Goal: Check status: Check status

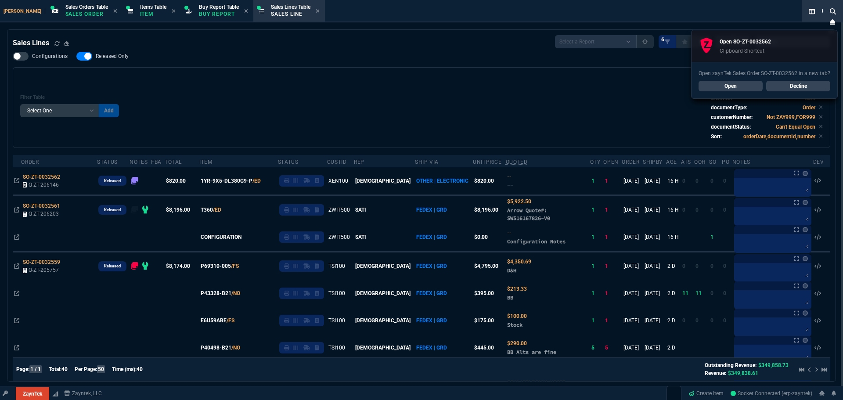
select select "9: OCAM"
select select
click at [744, 79] on div "Open zaynTek Sales Order SO-ZT-0032562 in a new tab? Open Decline" at bounding box center [765, 80] width 146 height 36
click at [749, 92] on div "Open zaynTek Sales Order SO-ZT-0032562 in a new tab? Open Decline" at bounding box center [765, 80] width 146 height 36
click at [748, 86] on link "Open" at bounding box center [731, 86] width 64 height 11
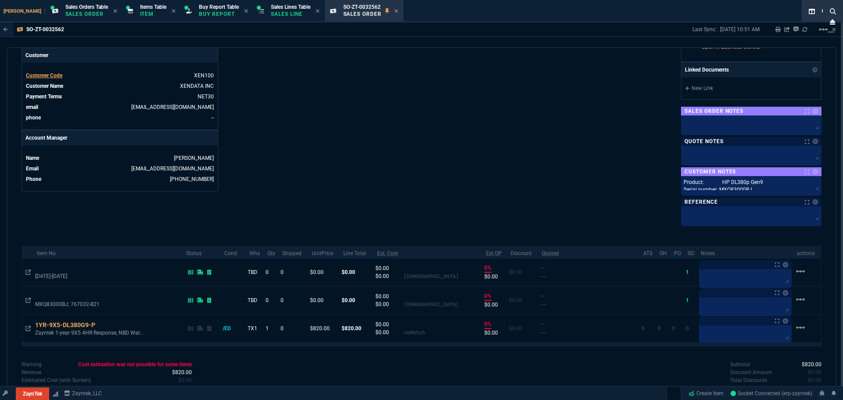
scroll to position [376, 0]
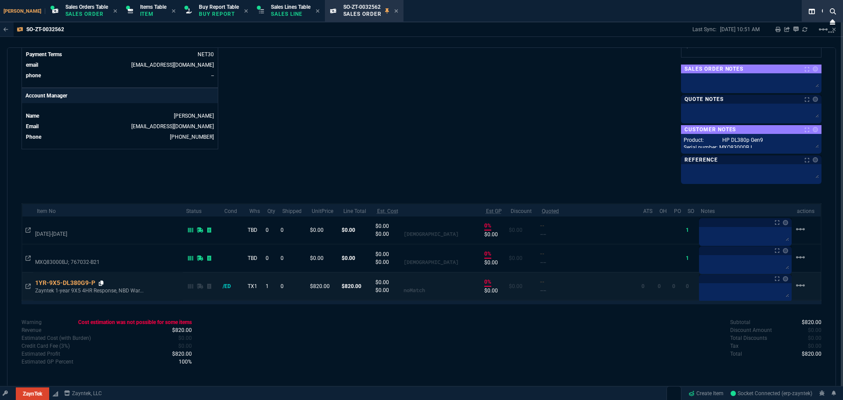
click at [101, 282] on icon at bounding box center [101, 283] width 5 height 5
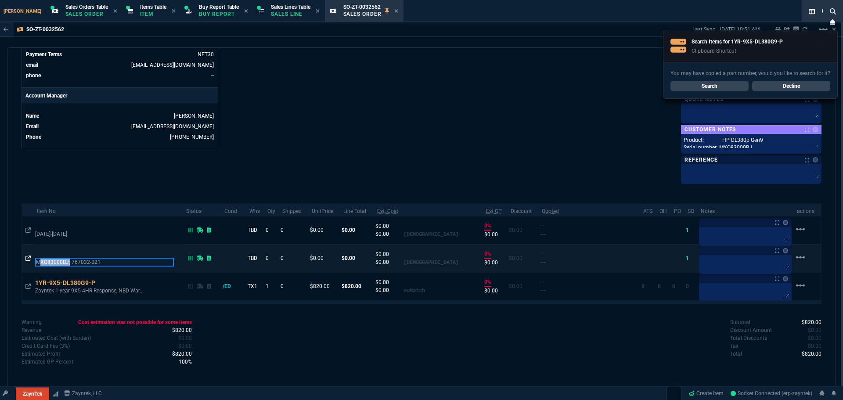
drag, startPoint x: 69, startPoint y: 261, endPoint x: 29, endPoint y: 259, distance: 39.6
click at [29, 259] on tr "MXQ83000BJ; 767032-B21 TBD 0 0 $0.00 $0.00 $0.00 $0.00 noVariant 0% $0.00 $0.00…" at bounding box center [421, 258] width 799 height 28
copy p "MXQ83000BJ"
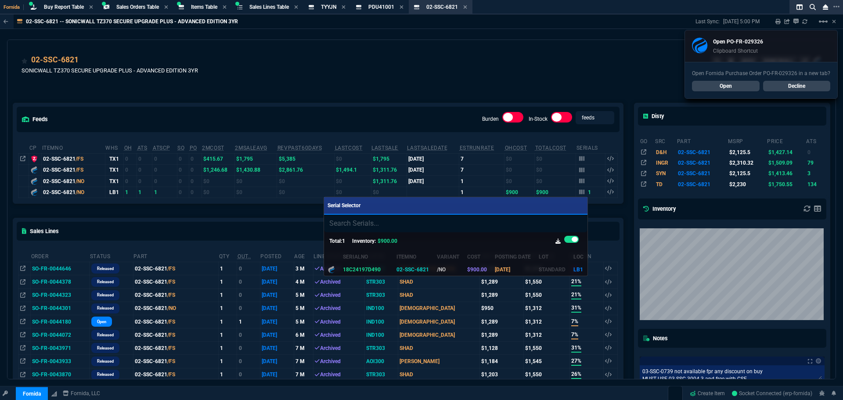
select select "9: OCAM"
click at [744, 88] on div at bounding box center [421, 200] width 843 height 400
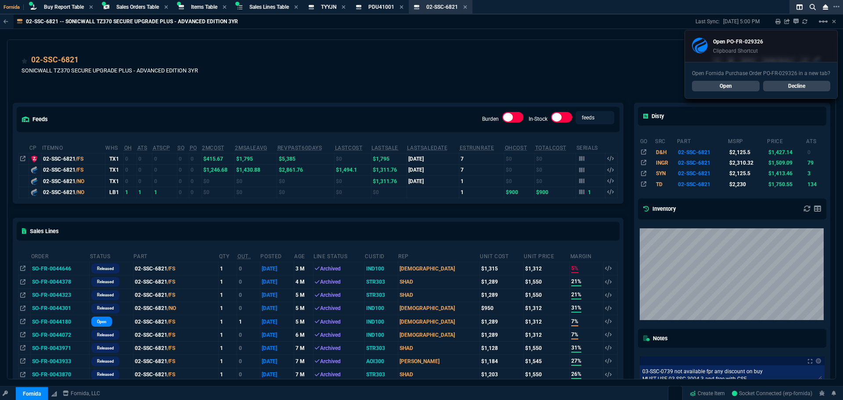
click at [741, 83] on link "Open" at bounding box center [726, 86] width 68 height 11
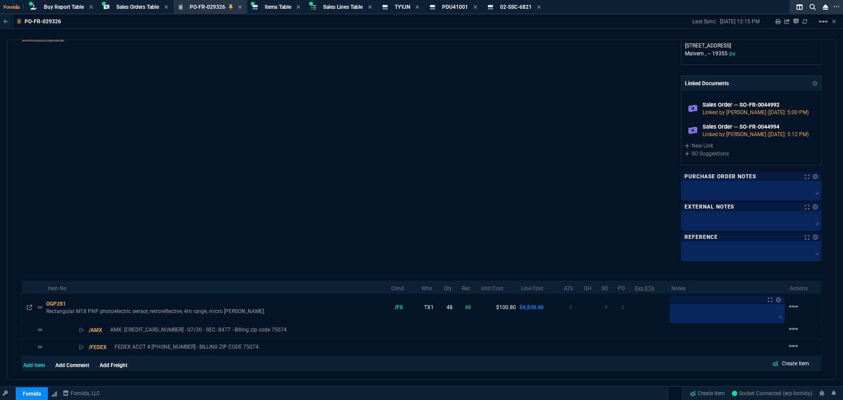
scroll to position [323, 0]
